Goal: Find specific page/section: Find specific page/section

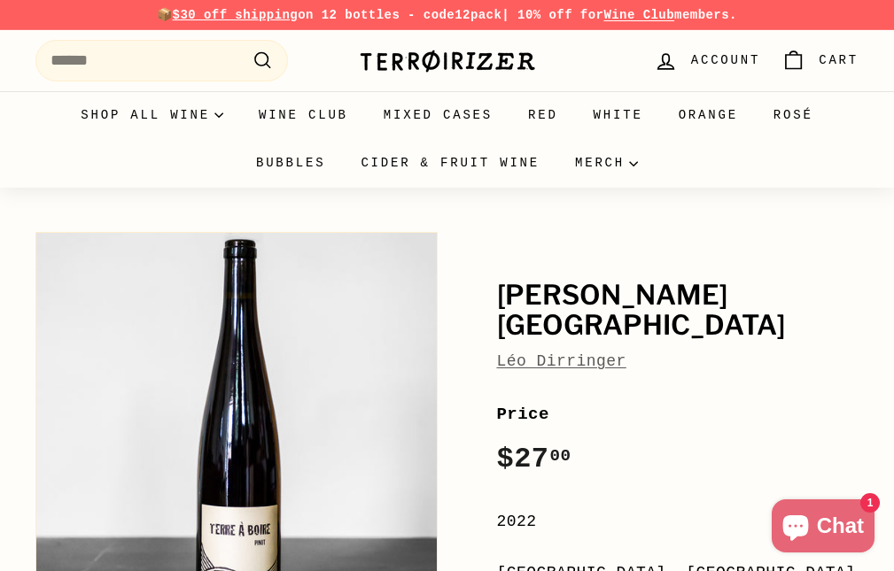
click at [515, 353] on link "Léo Dirringer" at bounding box center [561, 362] width 129 height 18
drag, startPoint x: 628, startPoint y: 333, endPoint x: 481, endPoint y: 335, distance: 147.1
copy link "Léo Dirringer"
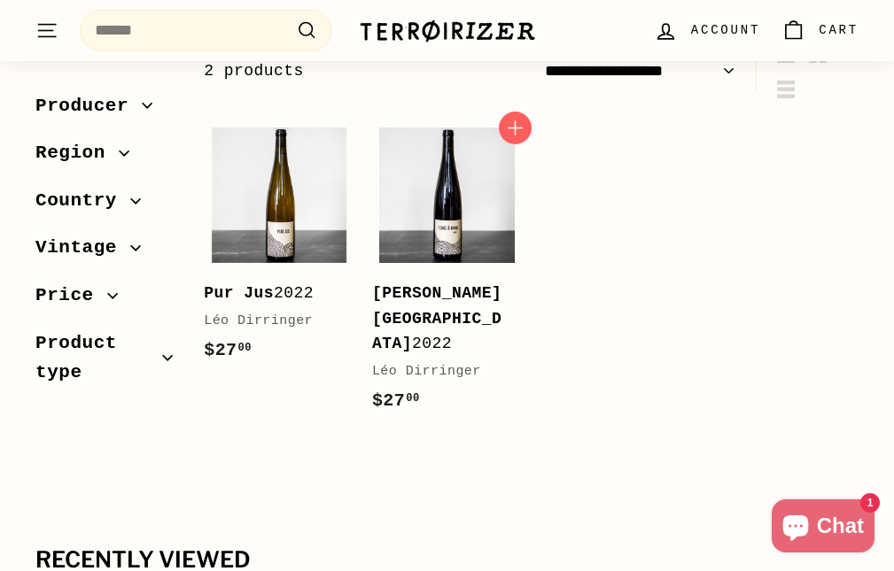
scroll to position [266, 0]
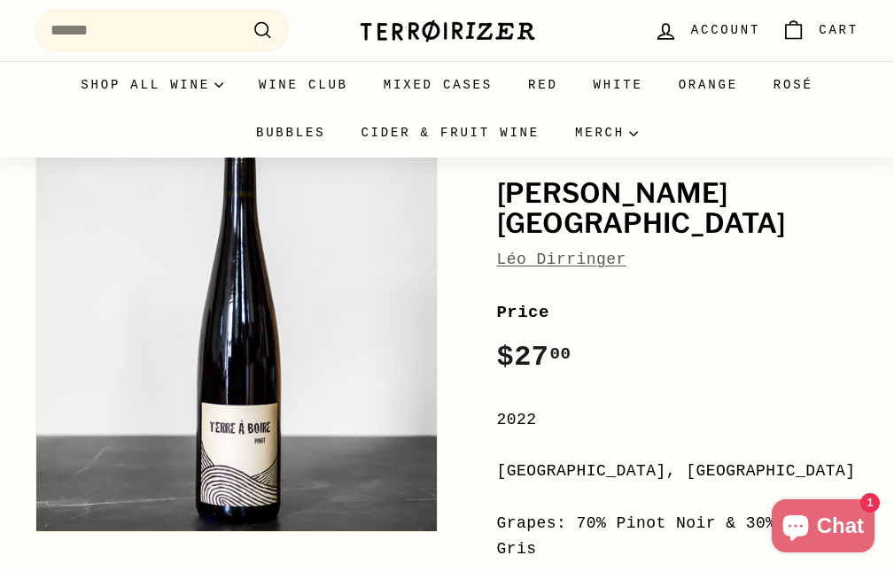
scroll to position [266, 0]
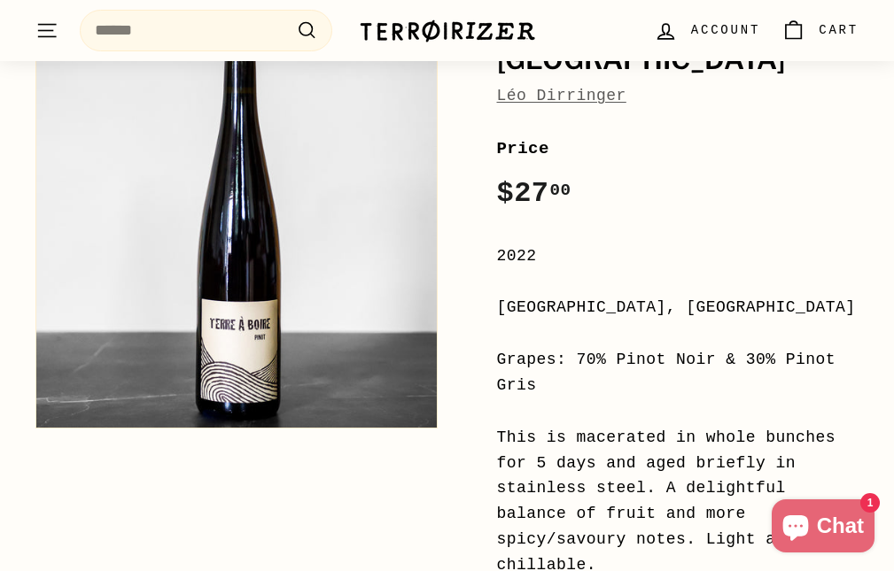
click at [566, 87] on link "Léo Dirringer" at bounding box center [561, 96] width 129 height 18
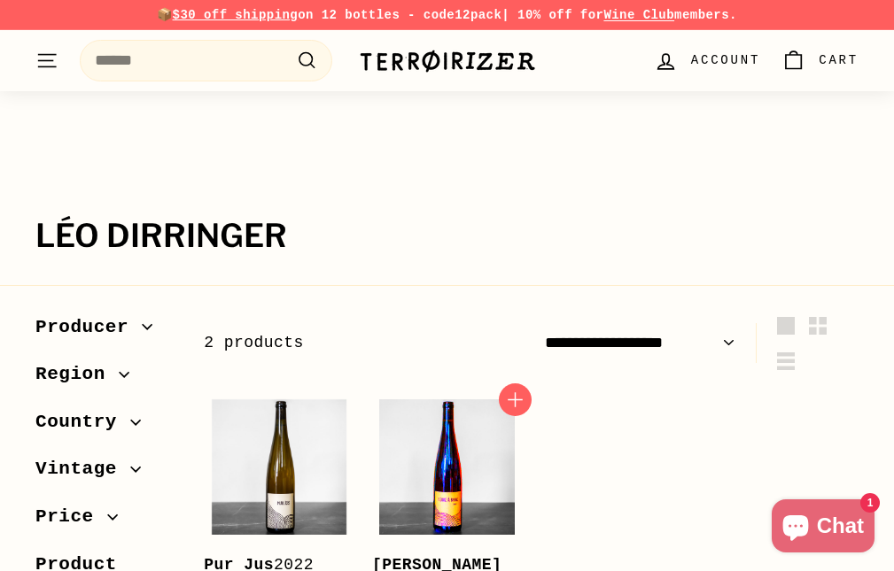
scroll to position [89, 0]
